Goal: Find specific page/section: Find specific page/section

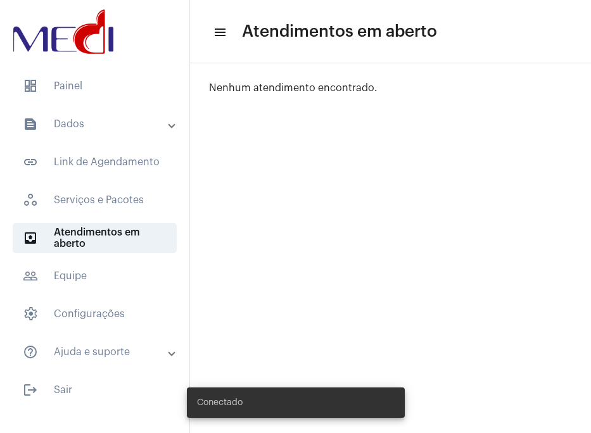
click at [92, 123] on mat-panel-title "text_snippet_outlined Dados" at bounding box center [96, 124] width 146 height 15
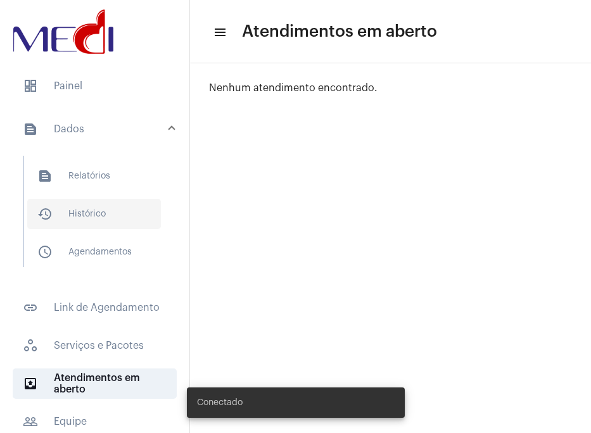
click at [105, 203] on span "history_outlined Histórico" at bounding box center [94, 214] width 134 height 30
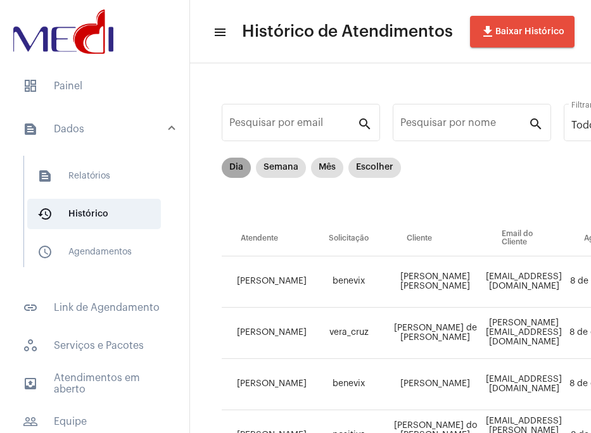
click at [234, 169] on mat-chip "Dia" at bounding box center [236, 168] width 29 height 20
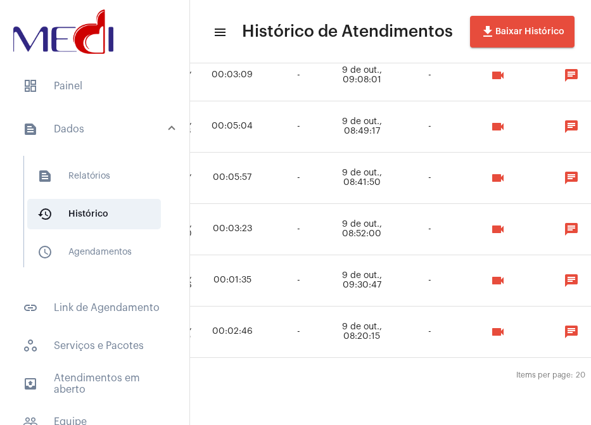
scroll to position [926, 1049]
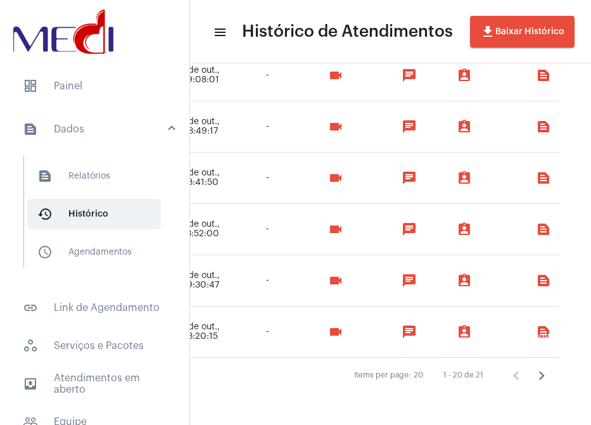
click at [533, 379] on icon "Próxima página" at bounding box center [542, 376] width 18 height 18
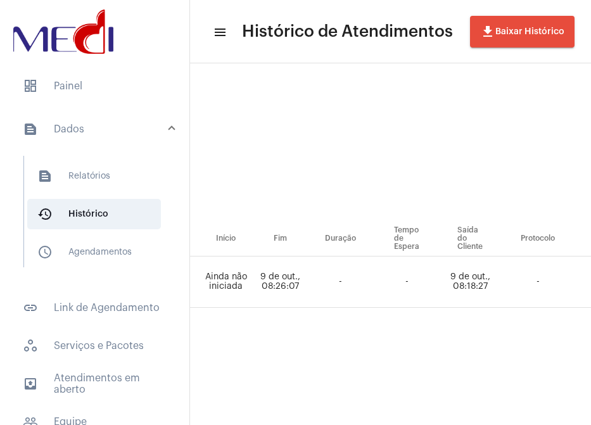
scroll to position [0, 917]
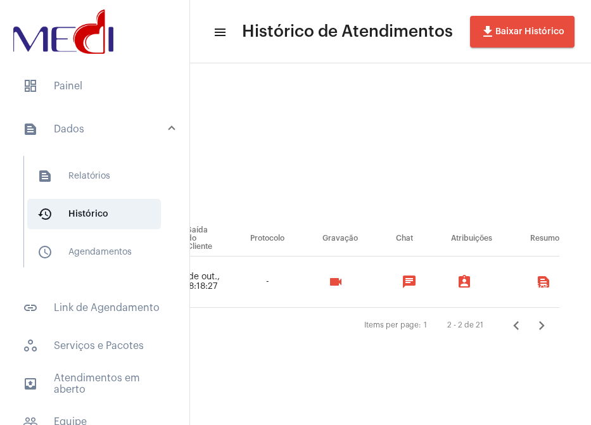
click at [515, 326] on icon "Página anterior" at bounding box center [516, 325] width 6 height 9
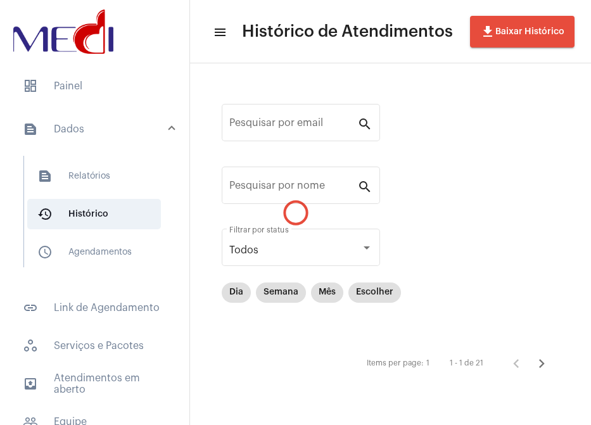
scroll to position [0, 0]
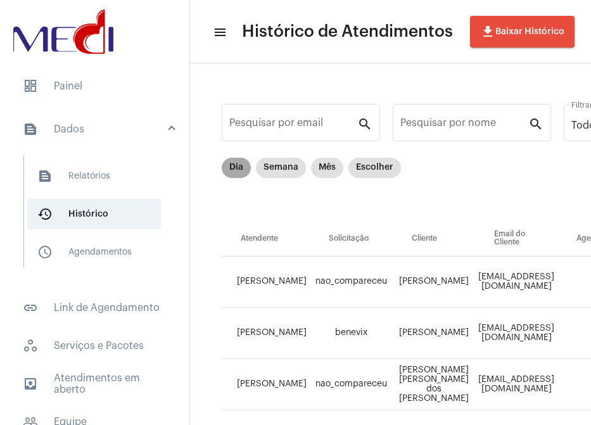
click at [226, 167] on mat-chip "Dia" at bounding box center [236, 168] width 29 height 20
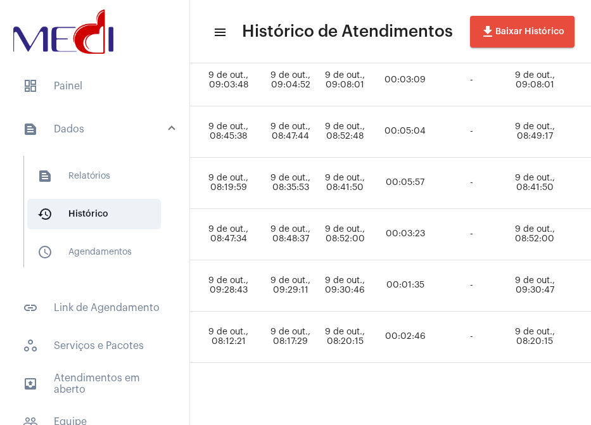
scroll to position [934, 579]
